Goal: Transaction & Acquisition: Purchase product/service

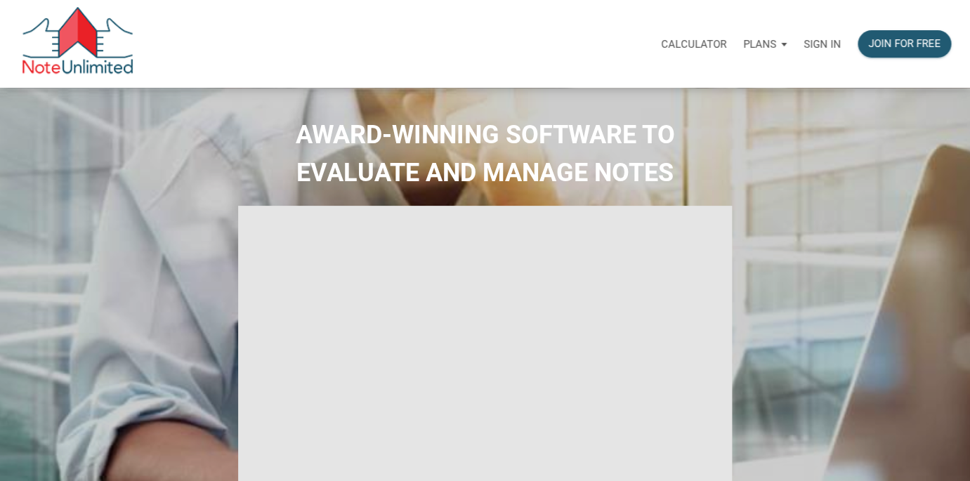
click at [821, 41] on p "Sign in" at bounding box center [821, 44] width 37 height 13
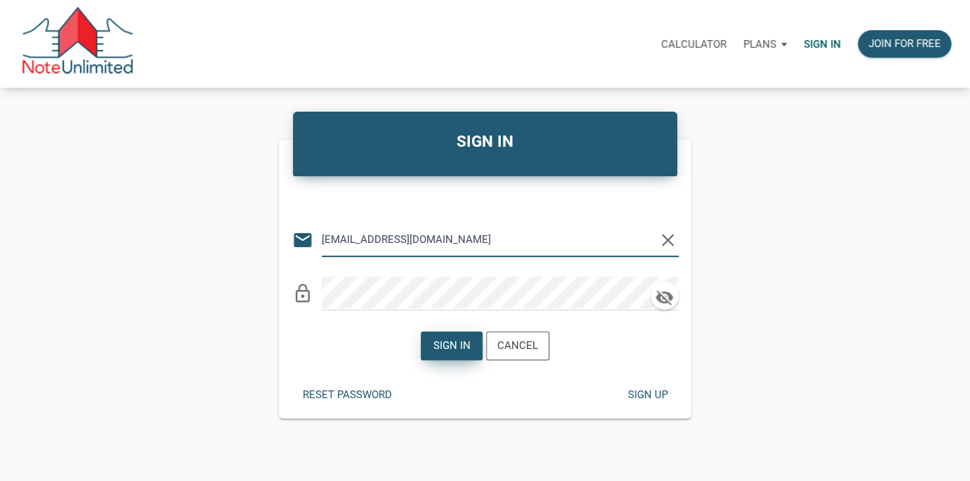
type input "lethasiddons@gmail.com"
click at [454, 345] on div "Sign in" at bounding box center [451, 346] width 37 height 16
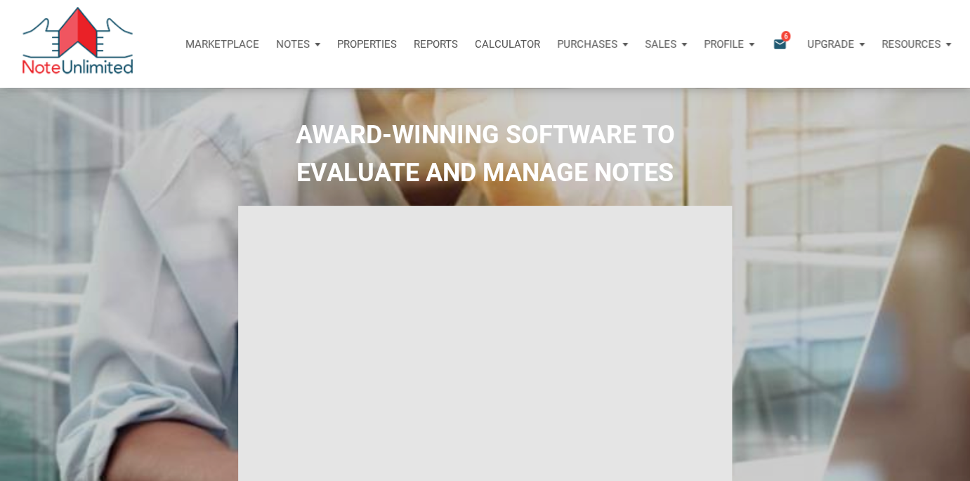
type input "Introduction to new features"
select select
click at [213, 41] on p "Marketplace" at bounding box center [222, 44] width 74 height 13
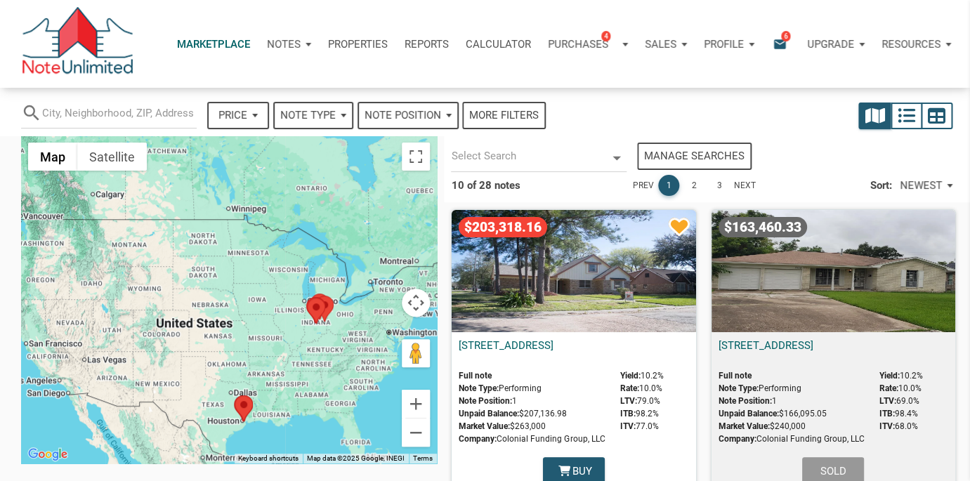
select select
click at [559, 291] on div "$203,318.16" at bounding box center [573, 271] width 244 height 122
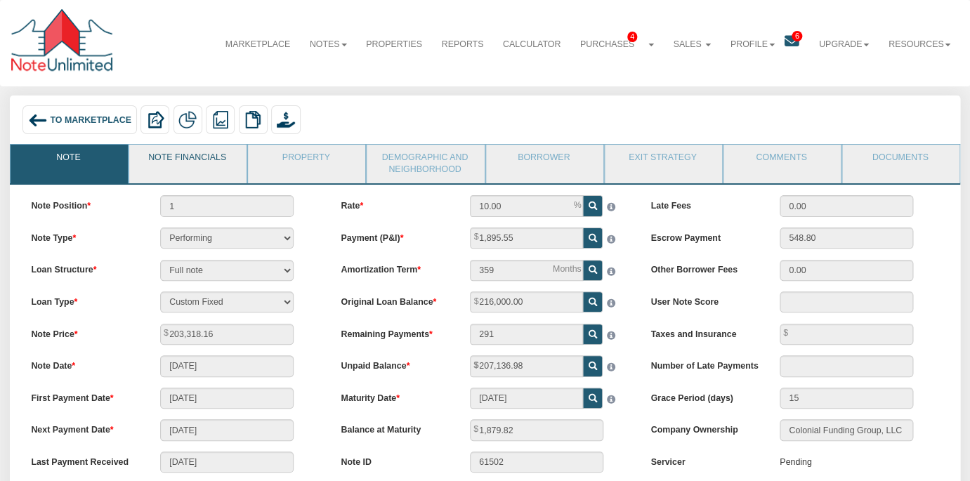
click at [175, 157] on link "Note Financials" at bounding box center [187, 162] width 116 height 35
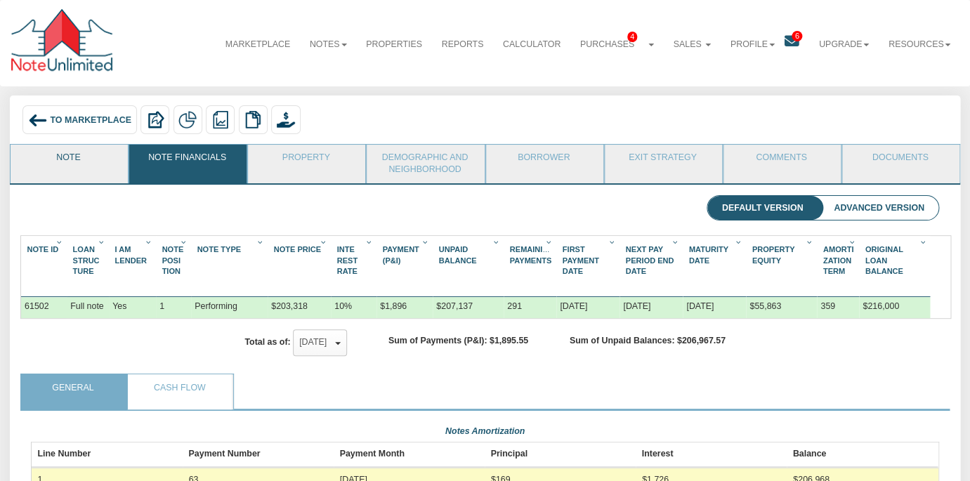
click at [40, 166] on link "Note" at bounding box center [69, 162] width 116 height 35
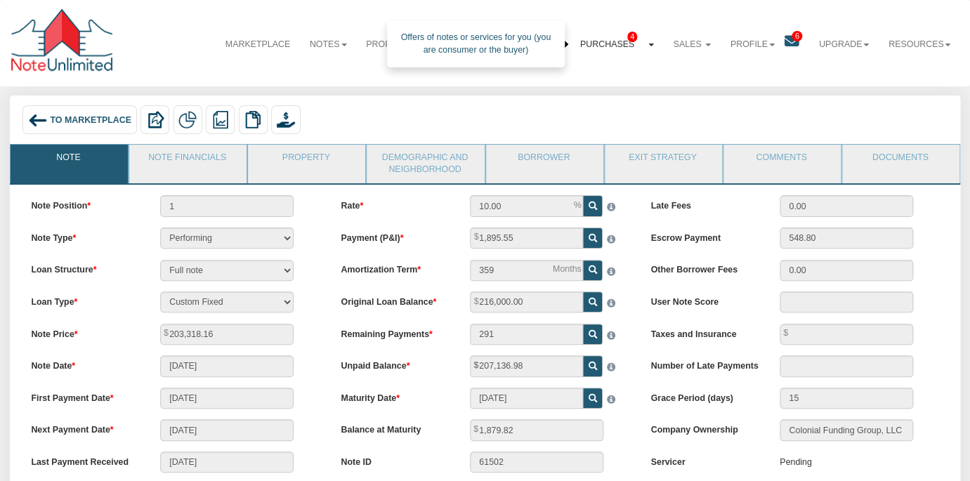
click at [649, 49] on link "Purchases 4" at bounding box center [616, 44] width 93 height 34
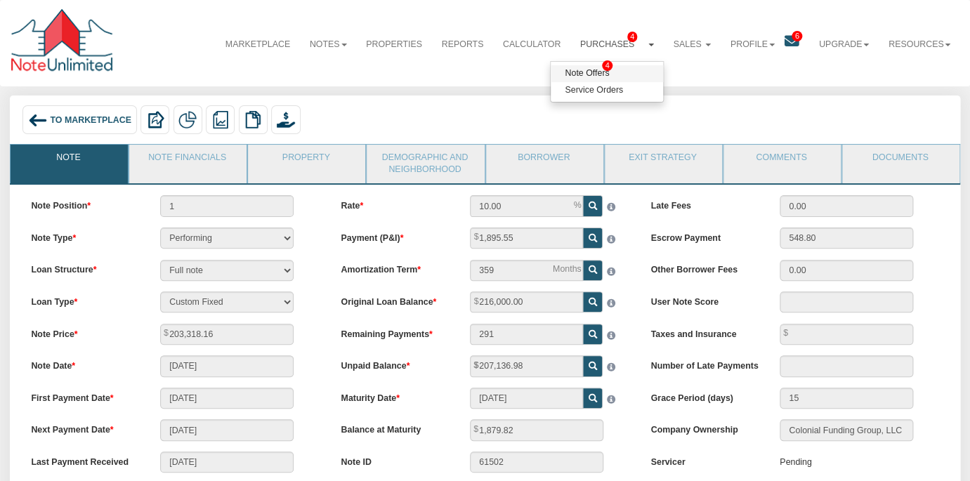
click at [590, 69] on link "Note Offers 4" at bounding box center [606, 73] width 112 height 17
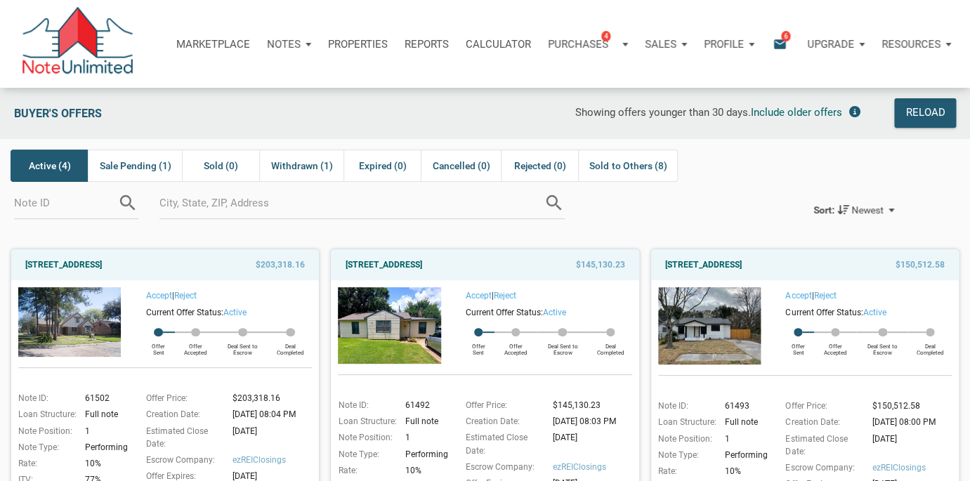
click at [778, 44] on icon "email" at bounding box center [779, 44] width 17 height 16
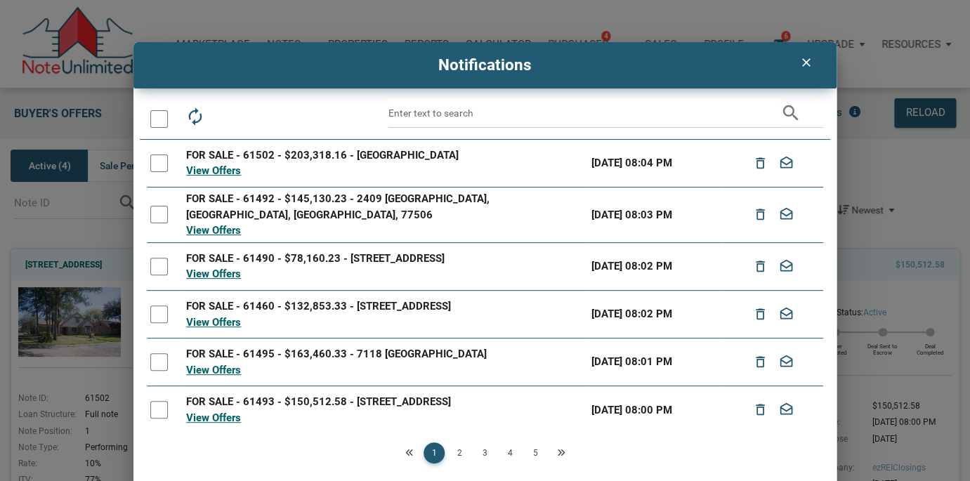
click at [159, 121] on div at bounding box center [159, 119] width 18 height 18
click at [257, 117] on icon "drafts" at bounding box center [258, 117] width 20 height 20
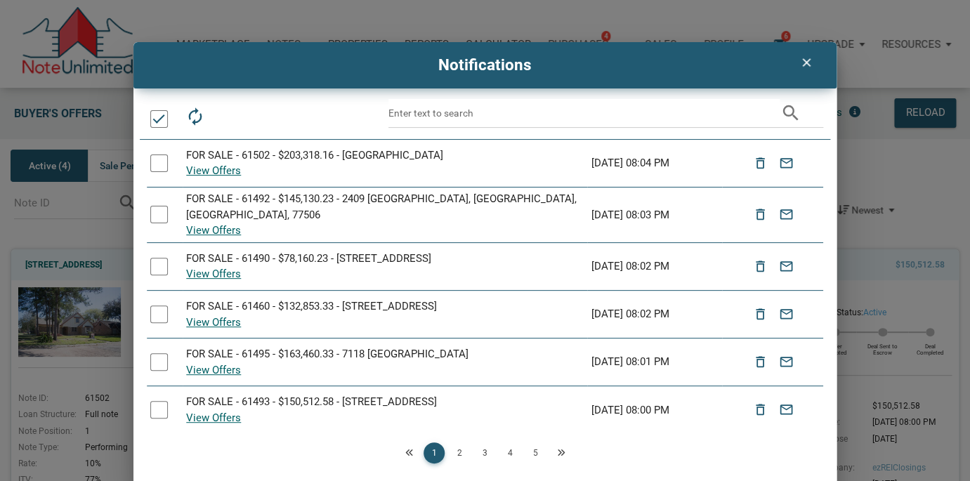
click at [806, 65] on icon "clear" at bounding box center [805, 62] width 17 height 14
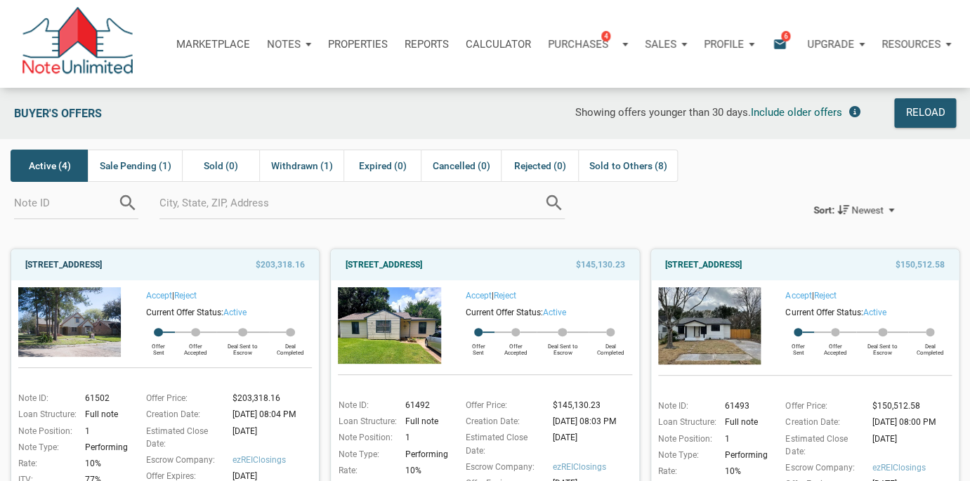
click at [102, 263] on link "[STREET_ADDRESS]" at bounding box center [63, 264] width 77 height 17
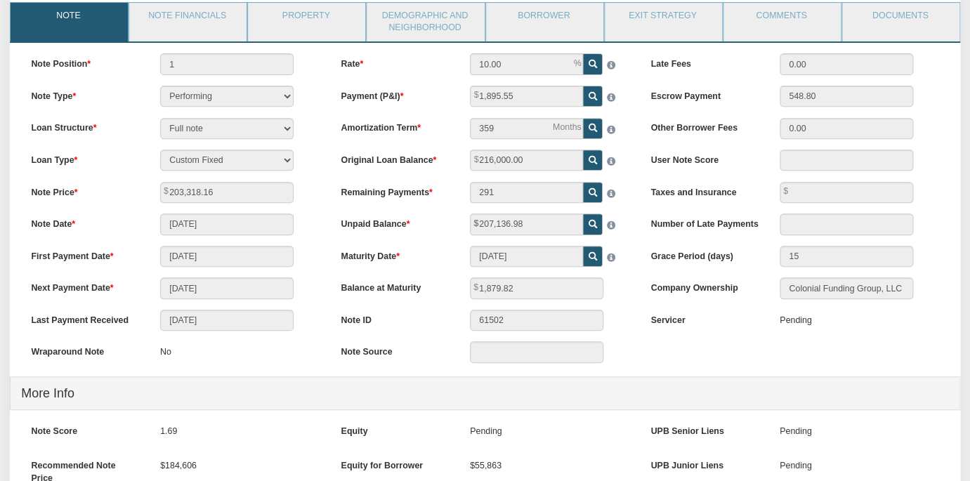
scroll to position [100, 0]
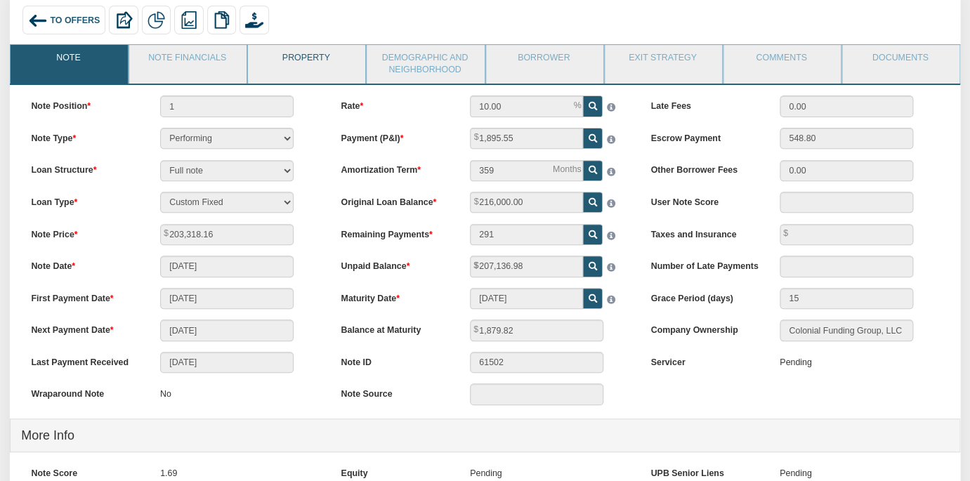
click at [294, 68] on link "Property" at bounding box center [306, 62] width 116 height 35
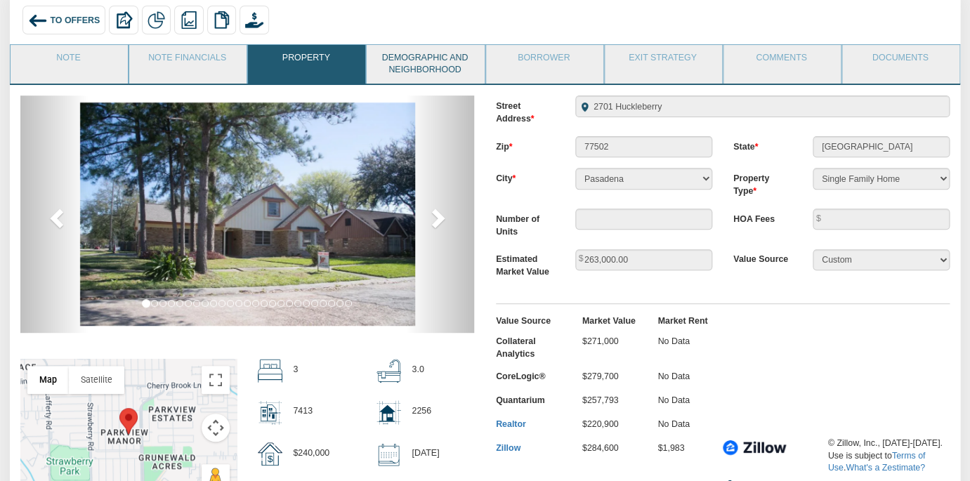
click at [410, 76] on link "Demographic and Neighborhood" at bounding box center [424, 64] width 116 height 39
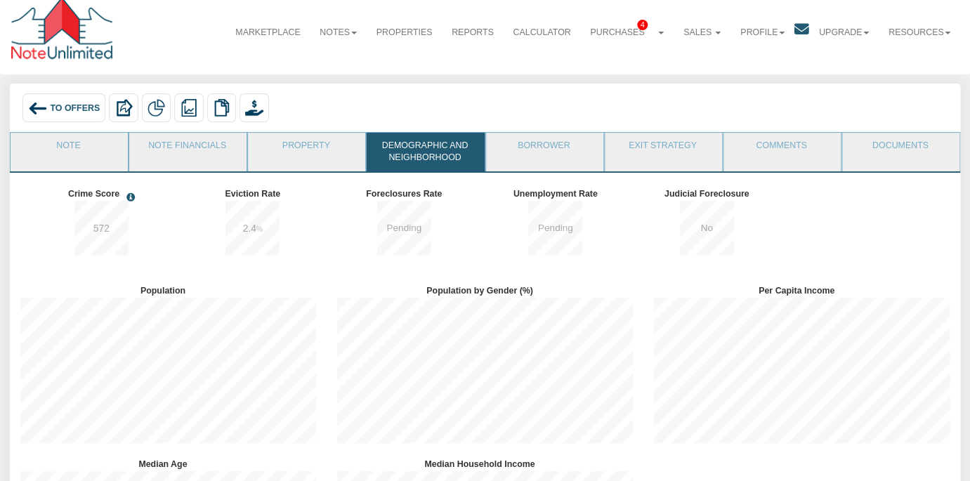
scroll to position [0, 0]
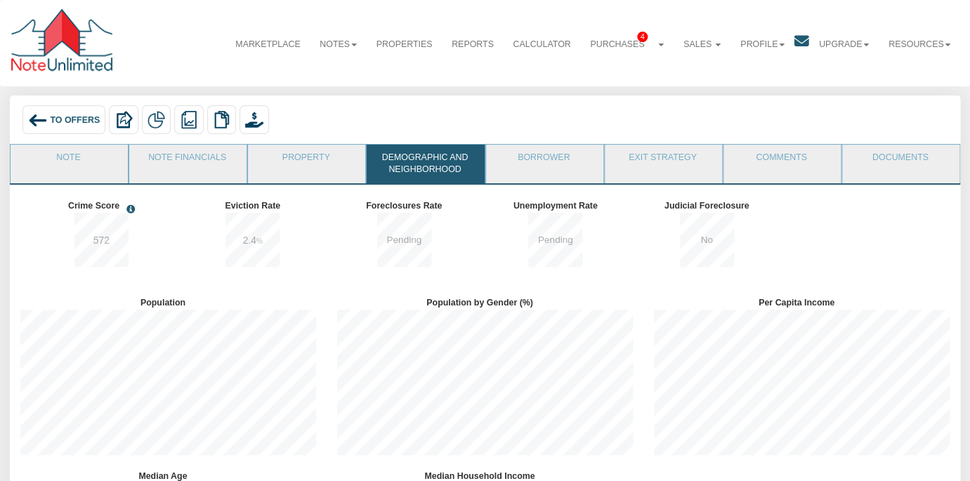
click at [61, 121] on span "To Offers" at bounding box center [75, 120] width 50 height 10
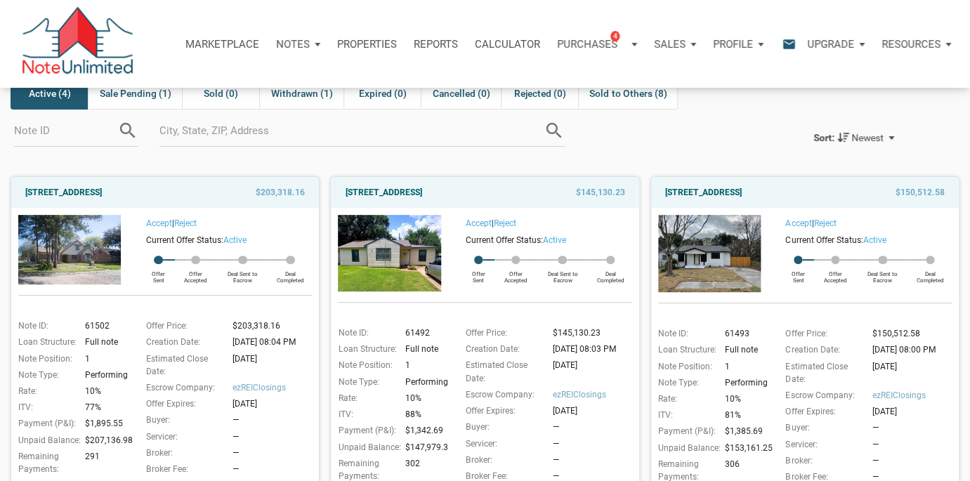
scroll to position [70, 0]
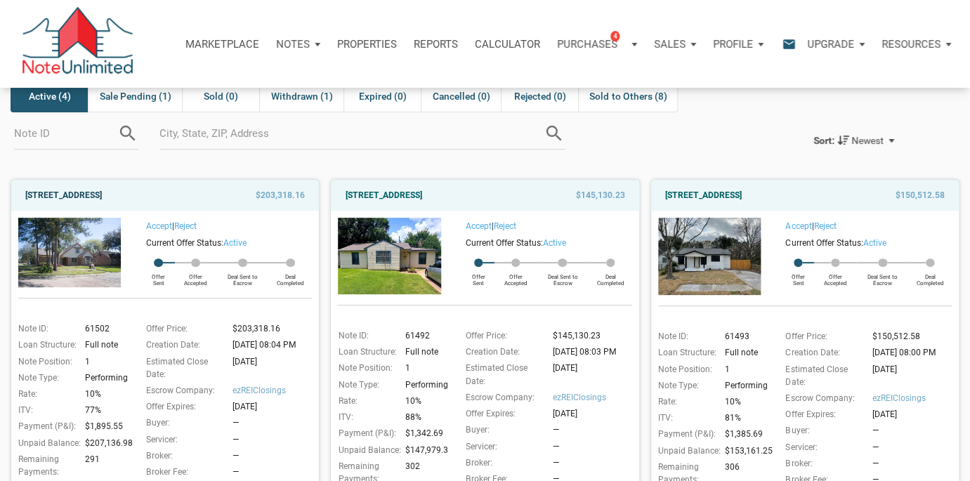
click at [102, 191] on link "[STREET_ADDRESS]" at bounding box center [63, 195] width 77 height 17
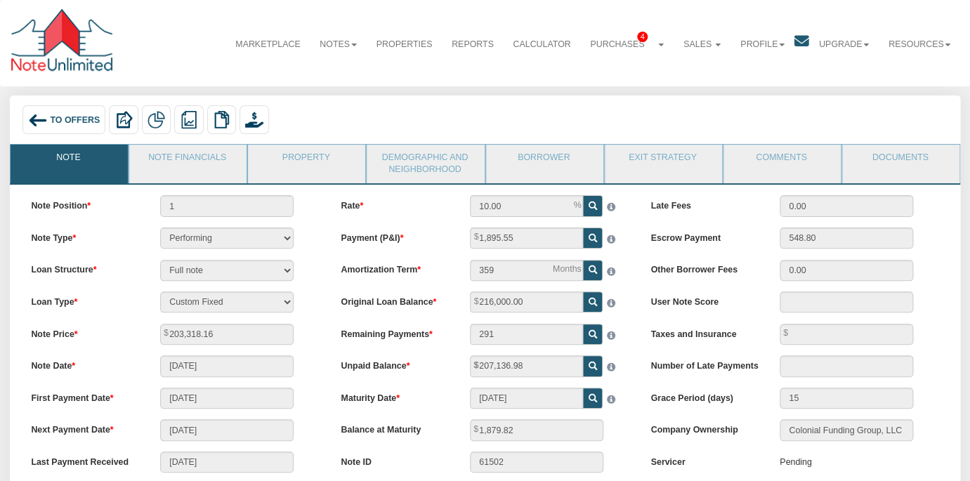
click at [58, 121] on span "To Offers" at bounding box center [75, 120] width 50 height 10
